Goal: Obtain resource: Obtain resource

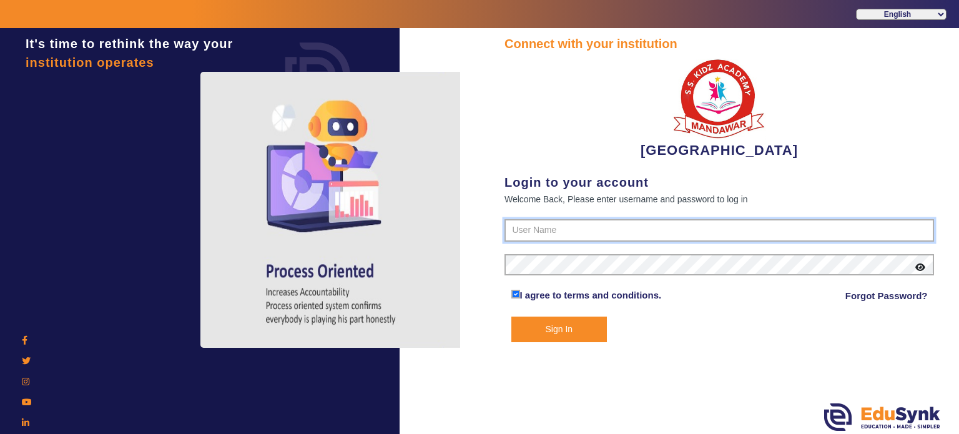
click at [575, 225] on input "text" at bounding box center [720, 230] width 430 height 22
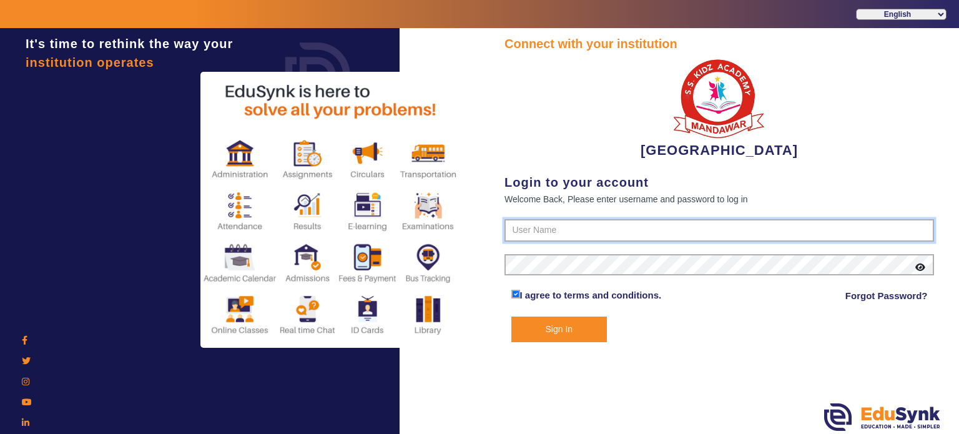
type input "9928895959"
click at [512, 317] on button "Sign In" at bounding box center [560, 330] width 96 height 26
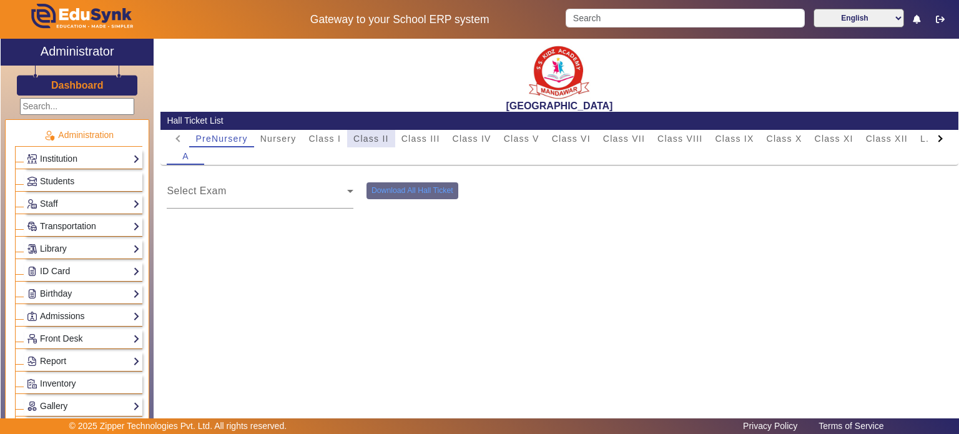
click at [385, 141] on span "Class II" at bounding box center [372, 138] width 36 height 9
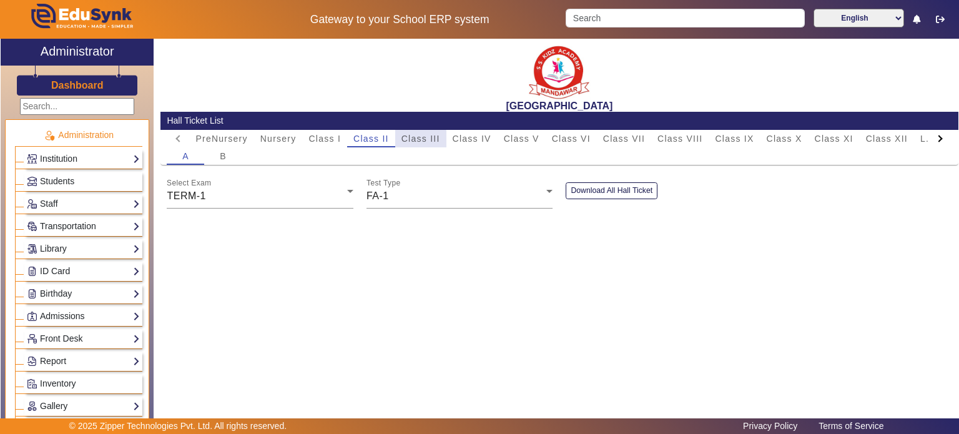
click at [420, 141] on span "Class III" at bounding box center [421, 138] width 39 height 9
click at [418, 200] on div "FA-1" at bounding box center [457, 196] width 181 height 15
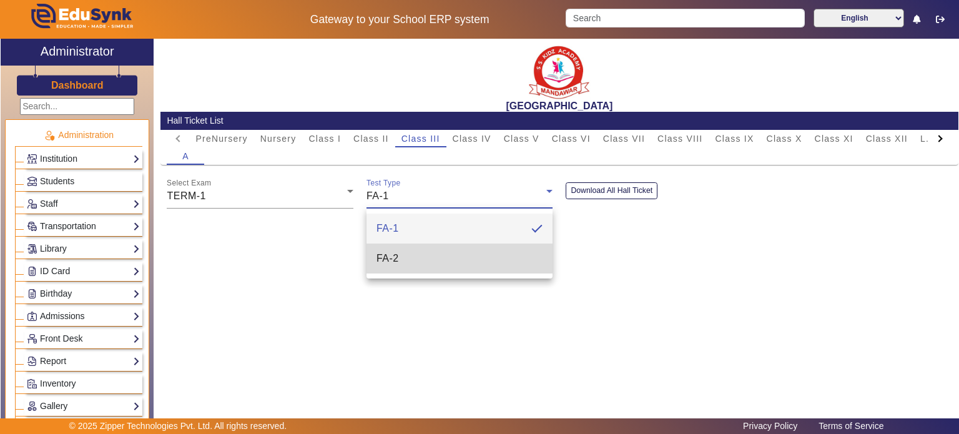
click at [415, 247] on mat-option "FA-2" at bounding box center [460, 259] width 187 height 30
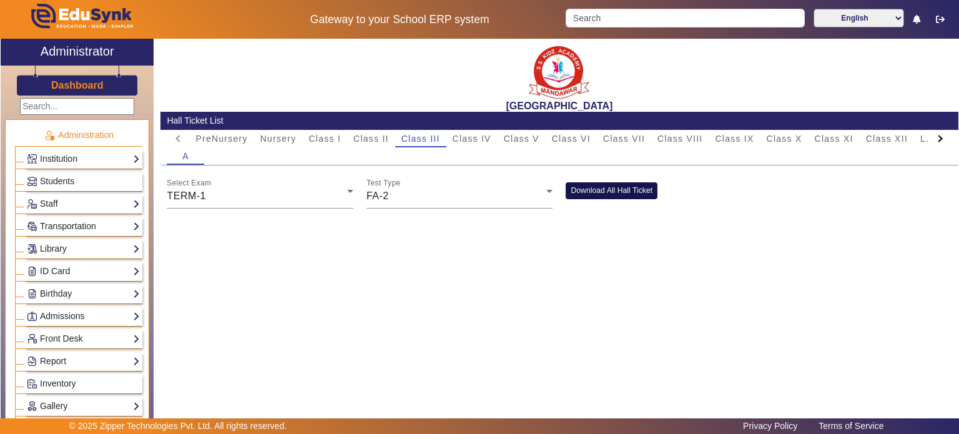
click at [594, 195] on button "Download All Hall Ticket" at bounding box center [612, 190] width 92 height 17
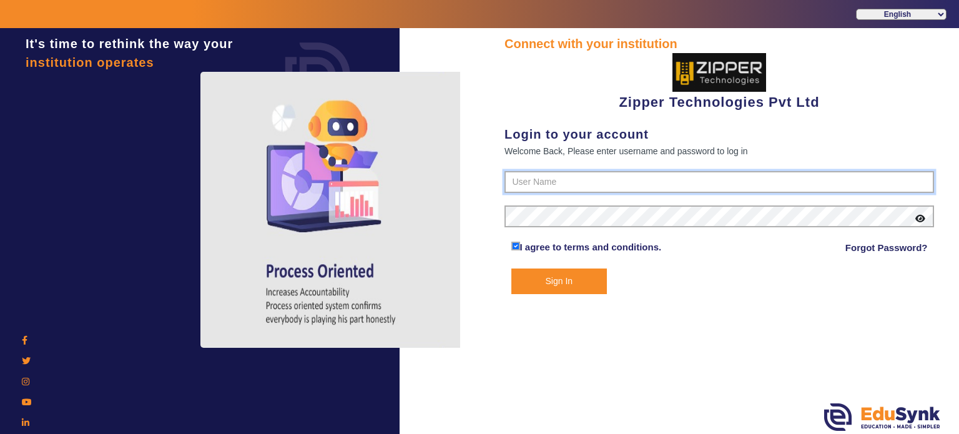
click at [513, 182] on input "text" at bounding box center [720, 182] width 430 height 22
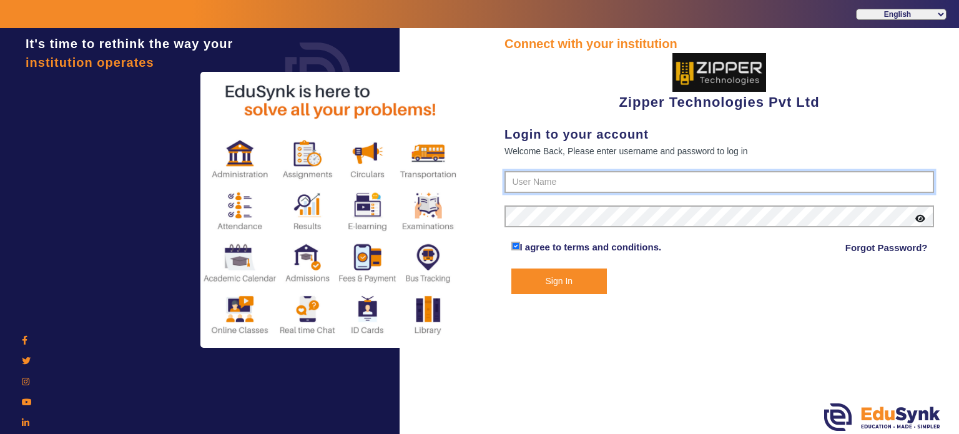
type input "1008790000"
click at [512, 269] on button "Sign In" at bounding box center [560, 282] width 96 height 26
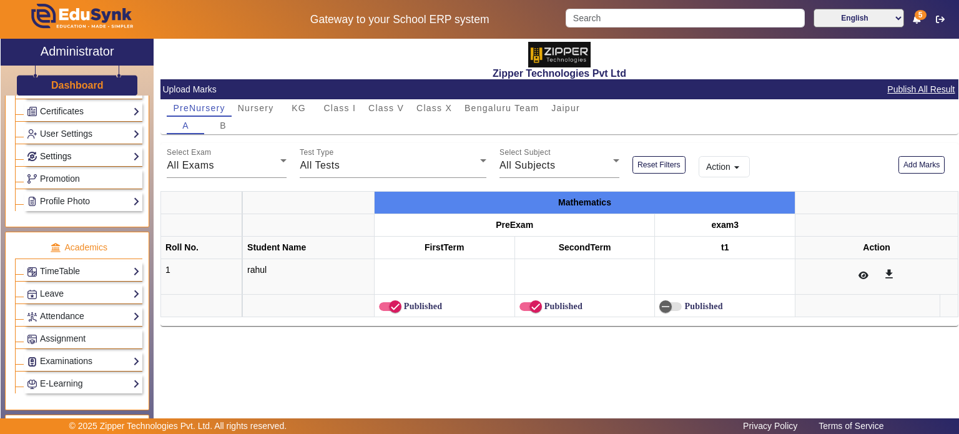
scroll to position [340, 0]
click at [70, 354] on link "Examinations" at bounding box center [83, 361] width 113 height 14
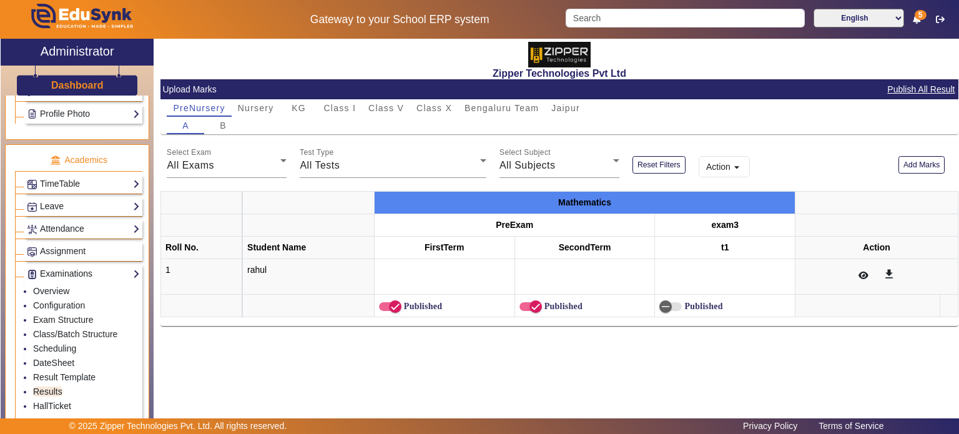
scroll to position [429, 0]
click at [63, 399] on link "HallTicket" at bounding box center [52, 404] width 38 height 10
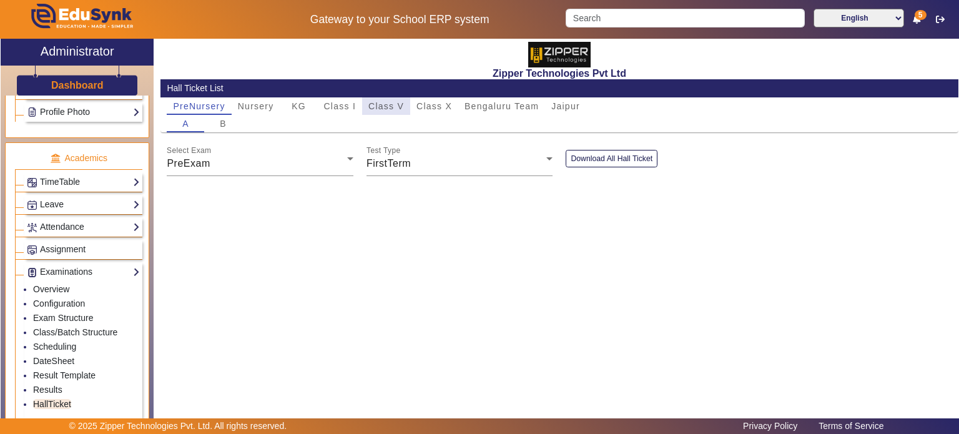
click at [385, 111] on span "Class V" at bounding box center [387, 106] width 36 height 9
click at [585, 154] on button "Download All Hall Ticket" at bounding box center [612, 158] width 92 height 17
